Goal: Task Accomplishment & Management: Use online tool/utility

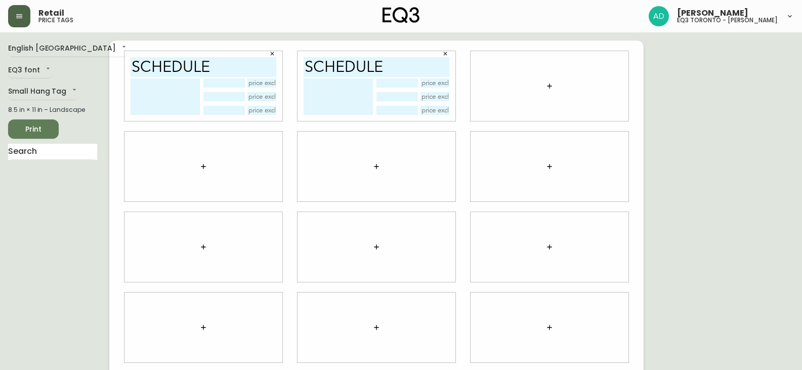
click at [30, 19] on button "button" at bounding box center [19, 16] width 22 height 22
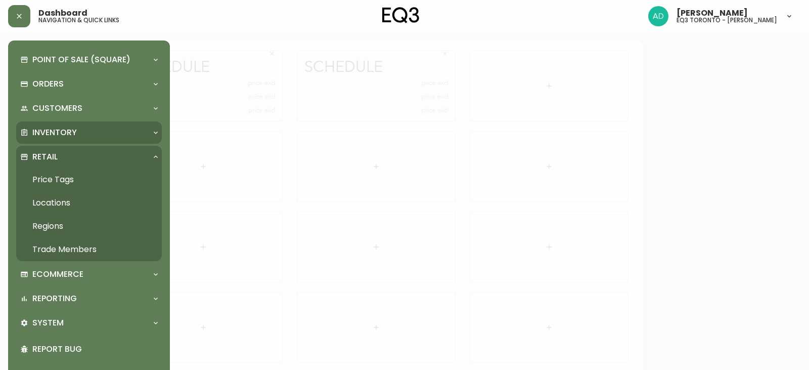
drag, startPoint x: 77, startPoint y: 127, endPoint x: 93, endPoint y: 156, distance: 32.6
click at [77, 127] on div "Inventory" at bounding box center [83, 132] width 127 height 11
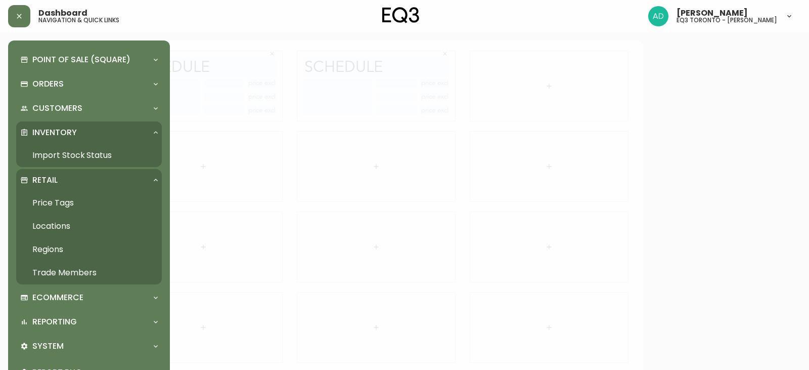
click at [83, 155] on link "Import Stock Status" at bounding box center [89, 155] width 146 height 23
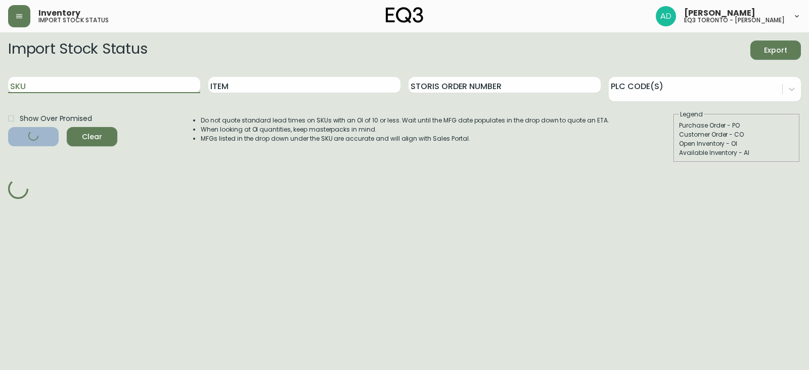
click at [104, 85] on input "SKU" at bounding box center [104, 85] width 192 height 16
paste input "[PHONE_NUMBER]"
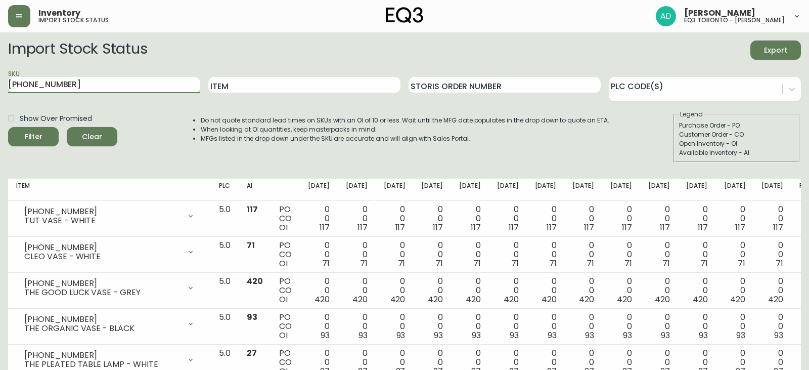
type input "[PHONE_NUMBER]"
click at [8, 127] on button "Filter" at bounding box center [33, 136] width 51 height 19
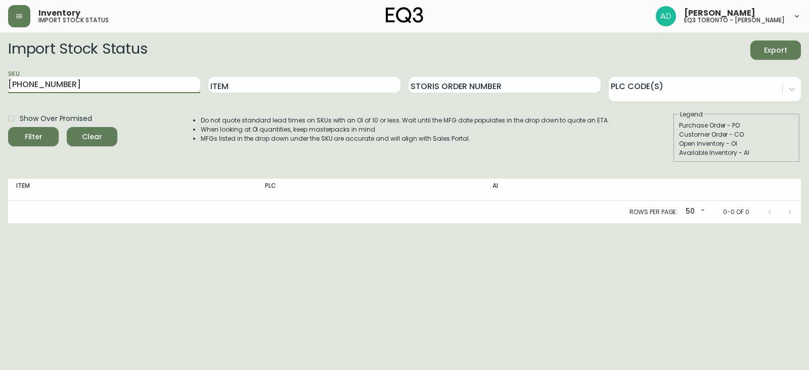
drag, startPoint x: 115, startPoint y: 85, endPoint x: 0, endPoint y: 37, distance: 124.3
click at [0, 37] on main "Import Stock Status Export SKU [PHONE_NUMBER] Item Storis Order Number PLC Code…" at bounding box center [404, 127] width 809 height 191
click at [271, 87] on input "Item" at bounding box center [304, 85] width 192 height 16
type input "OVAL"
click at [8, 127] on button "Filter" at bounding box center [33, 136] width 51 height 19
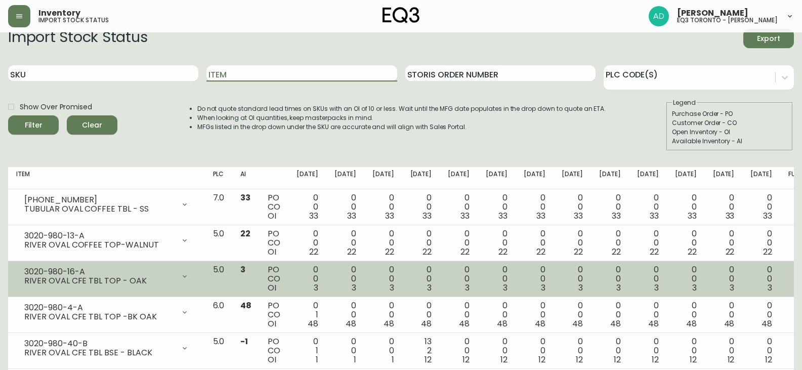
scroll to position [69, 0]
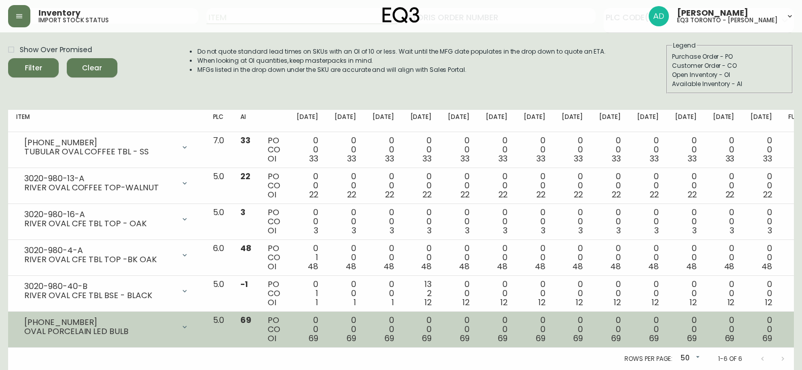
click at [142, 321] on div "[PHONE_NUMBER]" at bounding box center [99, 322] width 150 height 9
drag, startPoint x: 75, startPoint y: 318, endPoint x: 15, endPoint y: 314, distance: 60.3
click at [15, 314] on td "[PHONE_NUMBER] OVAL PORCELAIN LED BULB Opening Balance 69 ( [DATE] ) Available …" at bounding box center [106, 330] width 197 height 36
copy div "[PHONE_NUMBER]"
